Goal: Task Accomplishment & Management: Complete application form

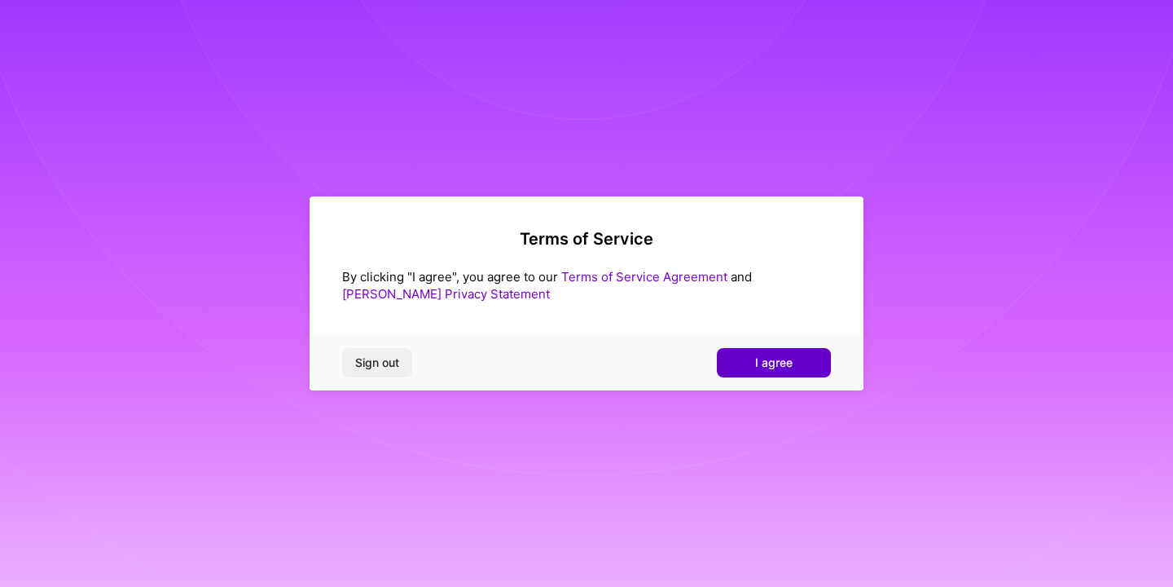
click at [746, 363] on button "I agree" at bounding box center [774, 362] width 114 height 29
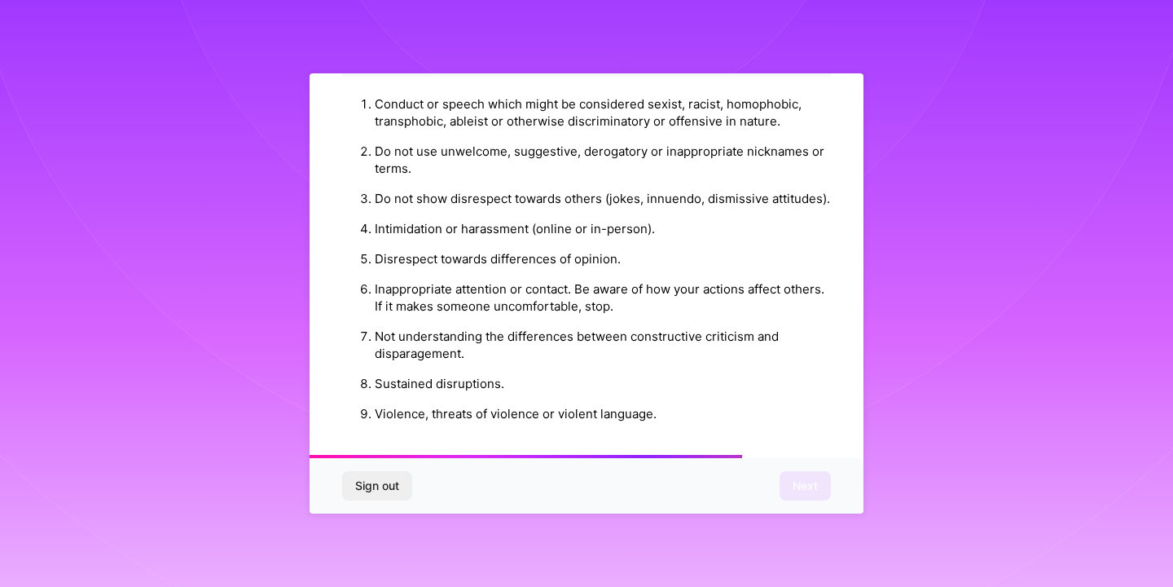
scroll to position [1802, 0]
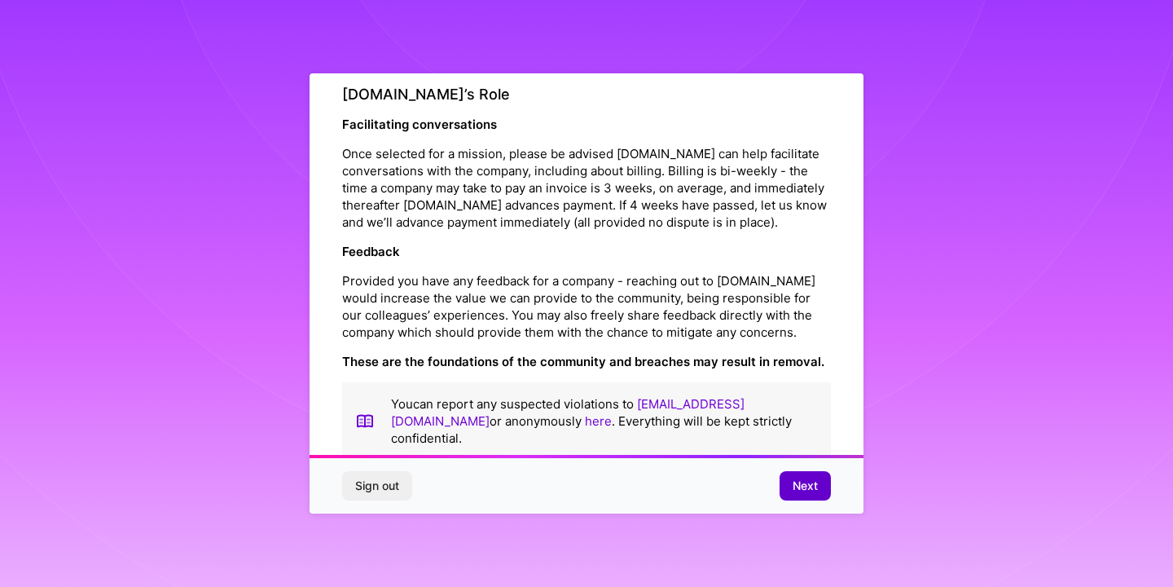
click at [802, 478] on span "Next" at bounding box center [805, 485] width 25 height 16
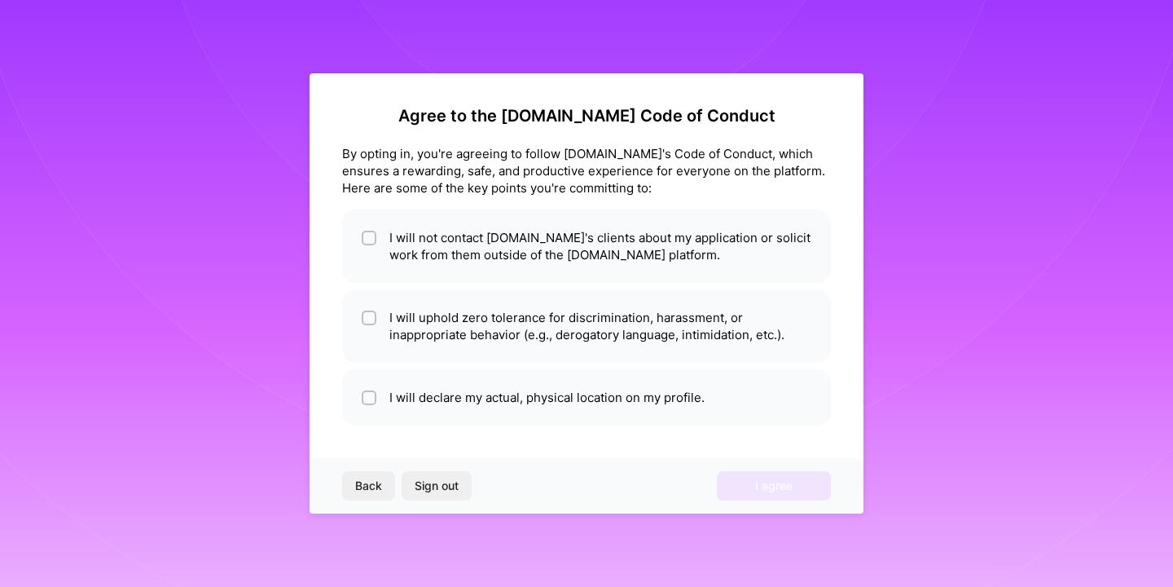
scroll to position [0, 0]
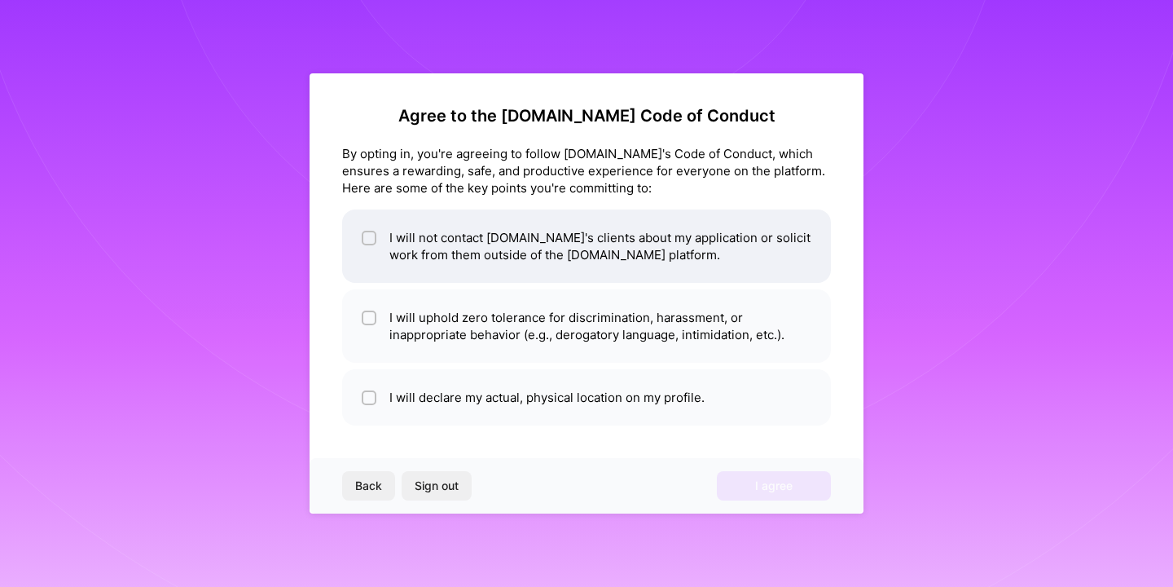
click at [512, 254] on li "I will not contact [DOMAIN_NAME]'s clients about my application or solicit work…" at bounding box center [586, 245] width 489 height 73
checkbox input "true"
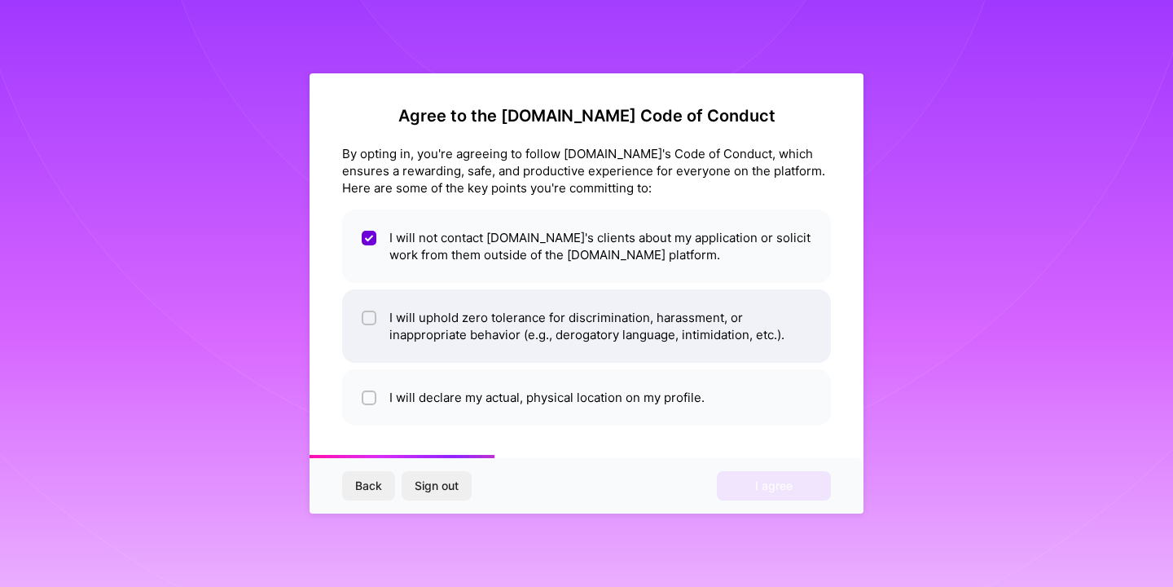
click at [619, 337] on li "I will uphold zero tolerance for discrimination, harassment, or inappropriate b…" at bounding box center [586, 325] width 489 height 73
checkbox input "true"
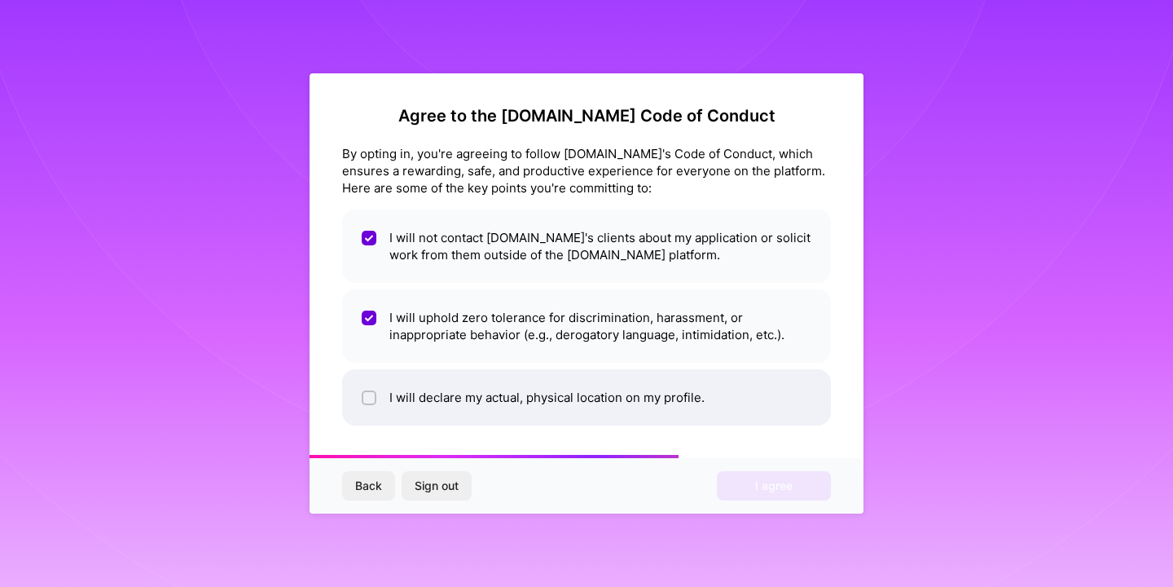
click at [617, 384] on li "I will declare my actual, physical location on my profile." at bounding box center [586, 397] width 489 height 56
checkbox input "true"
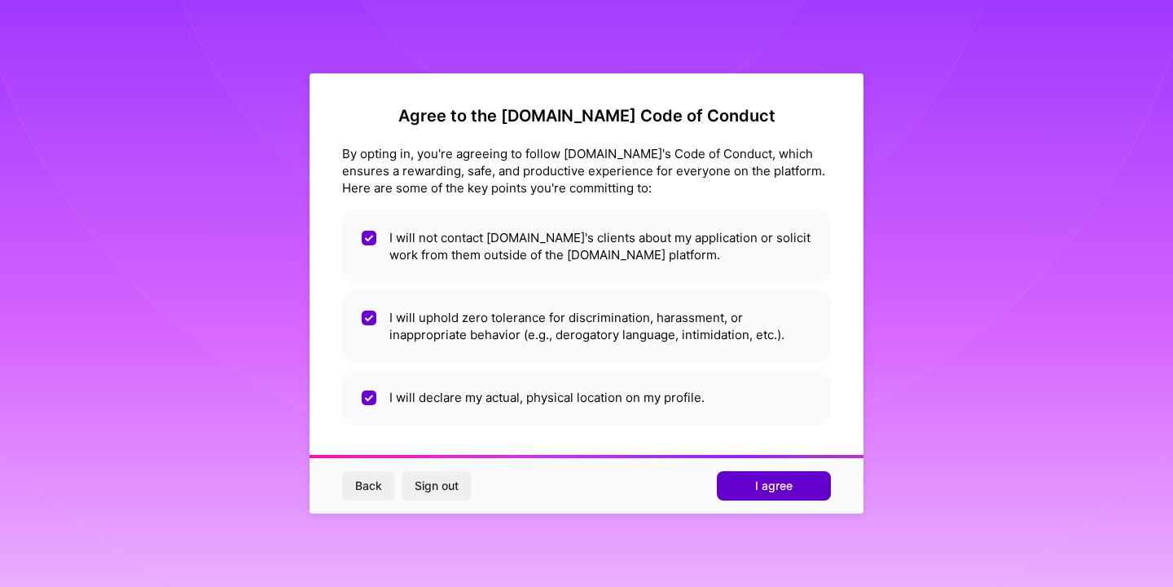
click at [764, 482] on span "I agree" at bounding box center [773, 485] width 37 height 16
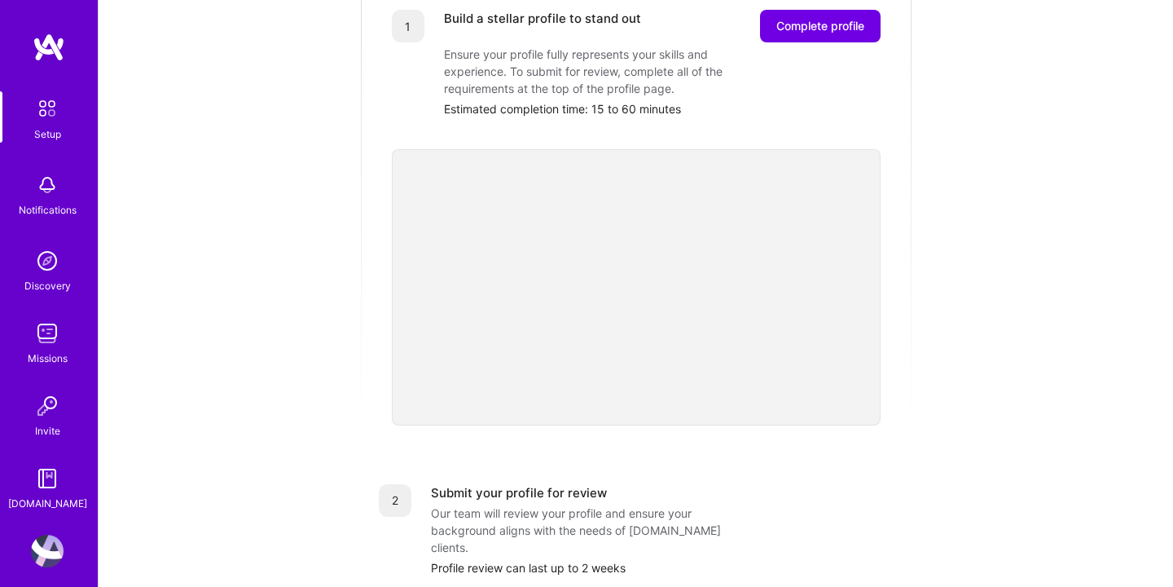
scroll to position [265, 0]
